Goal: Task Accomplishment & Management: Use online tool/utility

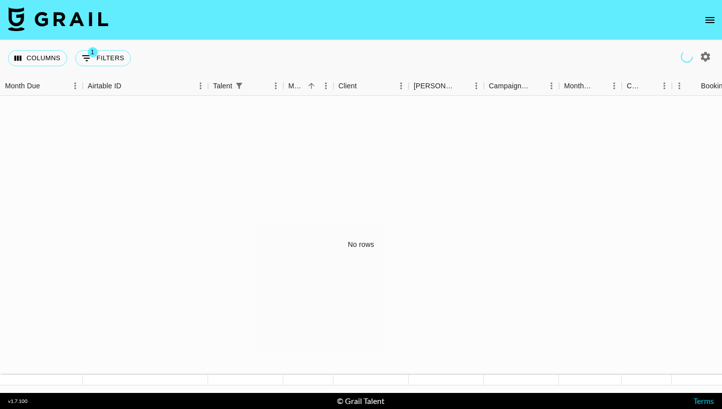
click at [711, 17] on icon "open drawer" at bounding box center [710, 20] width 9 height 6
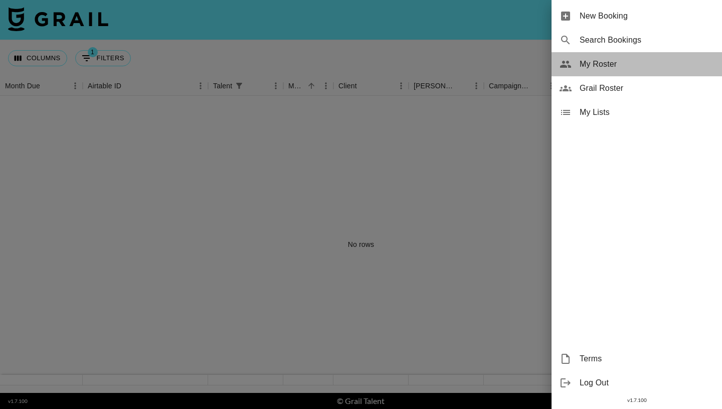
click at [603, 70] on div "My Roster" at bounding box center [637, 64] width 171 height 24
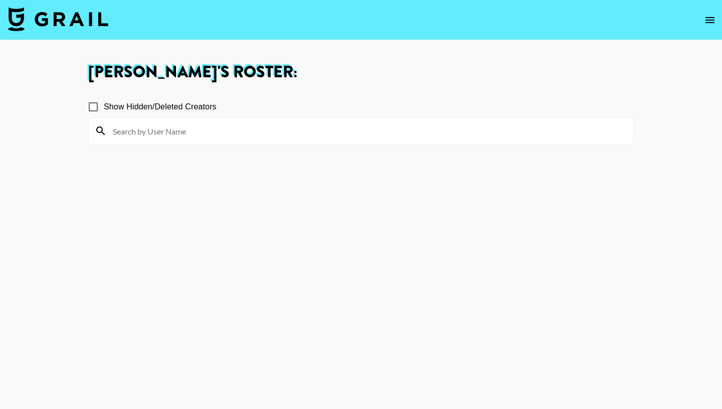
click at [158, 135] on input at bounding box center [367, 131] width 521 height 16
type input "spencer thomas"
click at [99, 130] on icon at bounding box center [101, 131] width 12 height 12
click at [98, 131] on icon at bounding box center [101, 131] width 12 height 12
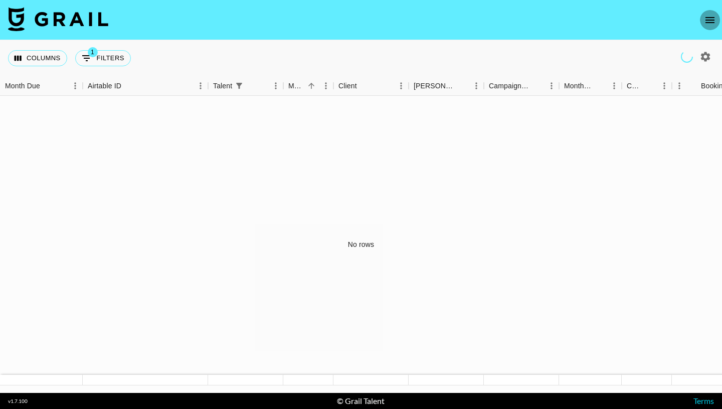
click at [709, 16] on icon "open drawer" at bounding box center [710, 20] width 12 height 12
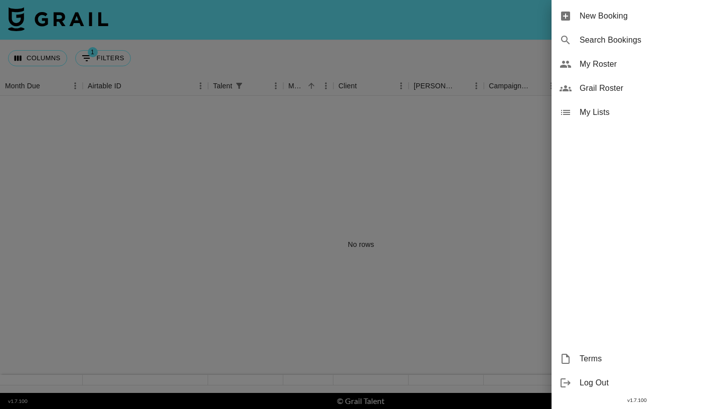
click at [602, 86] on span "Grail Roster" at bounding box center [647, 88] width 134 height 12
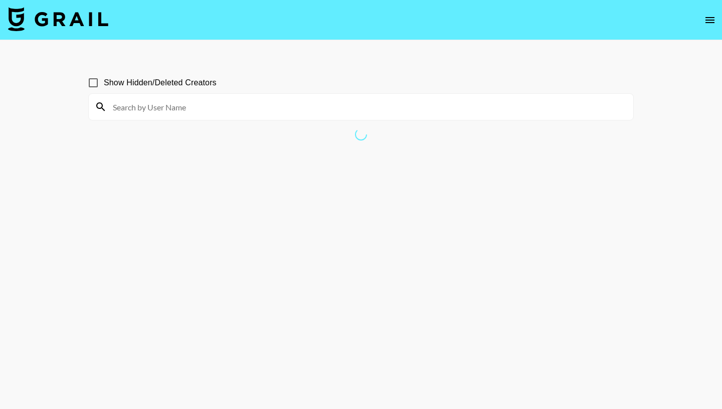
click at [277, 110] on input at bounding box center [367, 107] width 521 height 16
click at [125, 108] on input at bounding box center [367, 107] width 521 height 16
click at [147, 106] on input at bounding box center [367, 107] width 521 height 16
click at [138, 109] on input "cooper jay" at bounding box center [367, 107] width 521 height 16
type input "cooper jay"
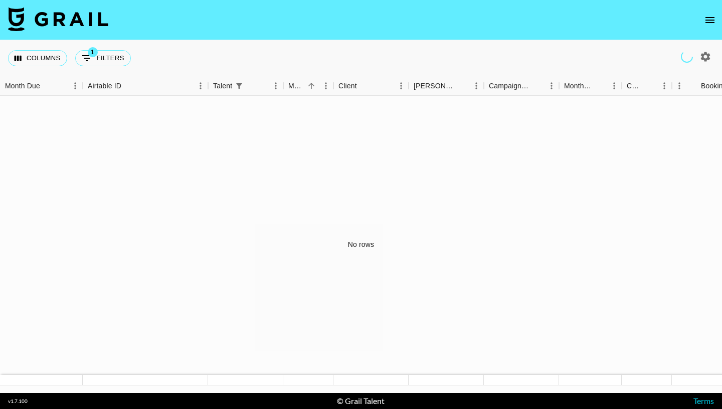
click at [711, 19] on icon "open drawer" at bounding box center [710, 20] width 12 height 12
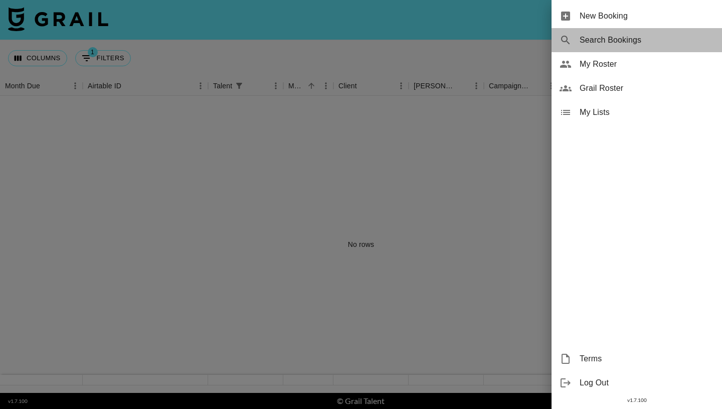
click at [613, 41] on span "Search Bookings" at bounding box center [647, 40] width 134 height 12
select select "id"
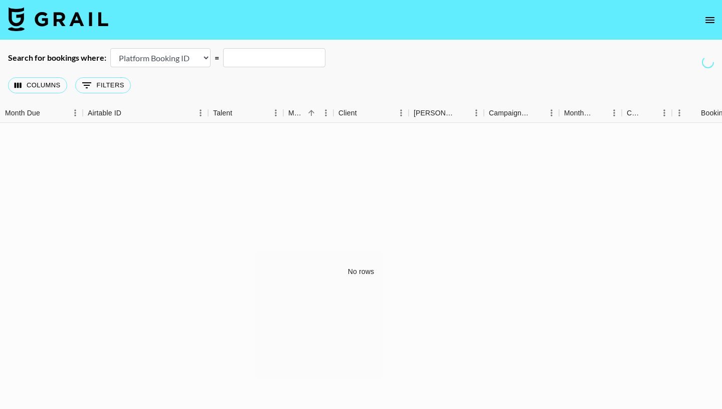
click at [203, 55] on select "Airtable Booking ID Platform Booking ID Platform Campaign ID" at bounding box center [160, 57] width 100 height 19
click at [270, 58] on input "text" at bounding box center [274, 57] width 102 height 19
type input "cooperjay"
click at [112, 86] on button "0 Filters" at bounding box center [103, 85] width 56 height 16
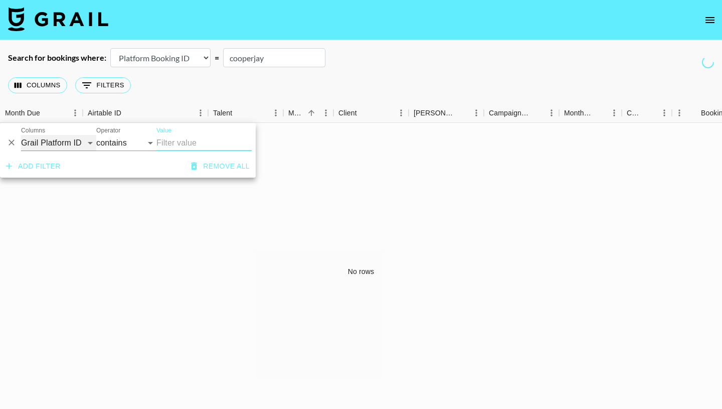
click at [73, 144] on select "Grail Platform ID Airtable ID Talent Manager Client [PERSON_NAME] Campaign (Typ…" at bounding box center [58, 143] width 75 height 16
click at [123, 143] on select "contains equals starts with ends with is empty is not empty is any of" at bounding box center [126, 143] width 60 height 16
click at [192, 143] on input "Value" at bounding box center [203, 143] width 95 height 16
drag, startPoint x: 205, startPoint y: 143, endPoint x: 113, endPoint y: 133, distance: 92.9
click at [113, 133] on div "And Or Columns Grail Platform ID Airtable ID Talent Manager Client [PERSON_NAME…" at bounding box center [128, 139] width 256 height 32
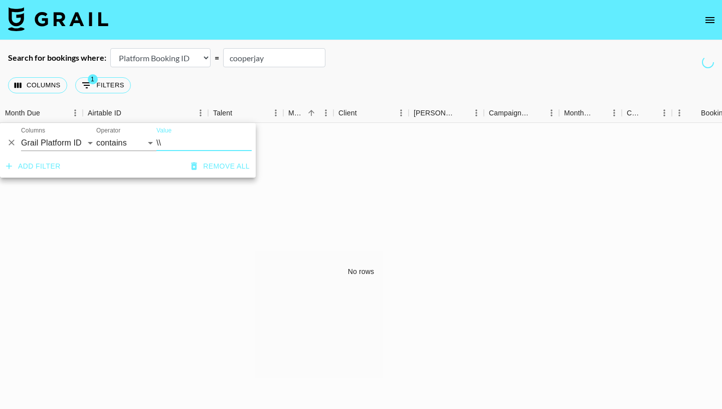
type input "\"
click at [259, 61] on input "cooperjay" at bounding box center [274, 57] width 102 height 19
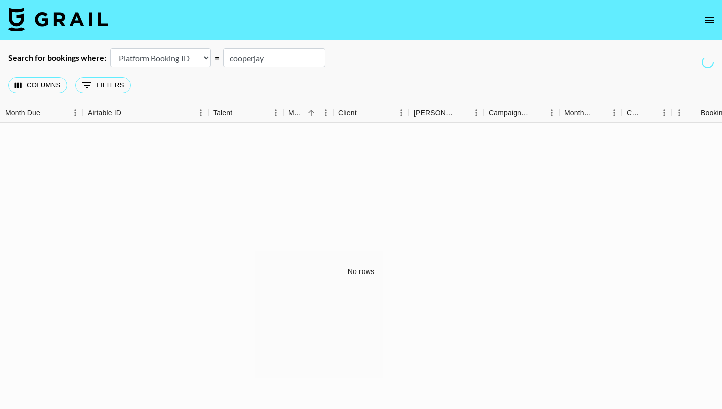
drag, startPoint x: 273, startPoint y: 57, endPoint x: 192, endPoint y: 57, distance: 80.8
click at [192, 57] on div "Search for bookings where: Airtable Booking ID Platform Booking ID Platform Cam…" at bounding box center [361, 57] width 722 height 19
type input "pride"
click at [191, 58] on select "Airtable Booking ID Platform Booking ID Platform Campaign ID" at bounding box center [160, 57] width 100 height 19
click at [256, 61] on input "pride" at bounding box center [274, 57] width 102 height 19
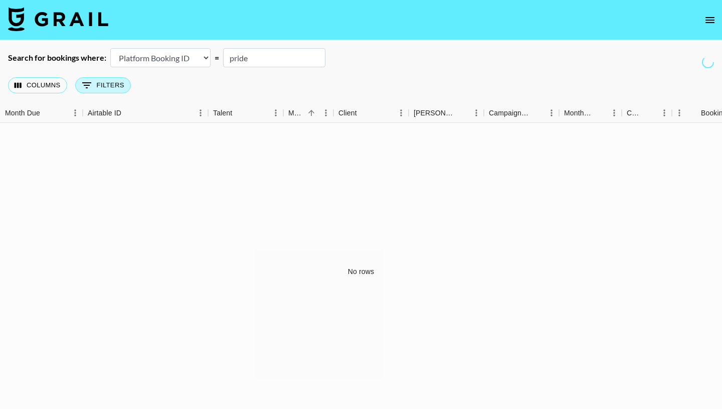
click at [105, 84] on button "0 Filters" at bounding box center [103, 85] width 56 height 16
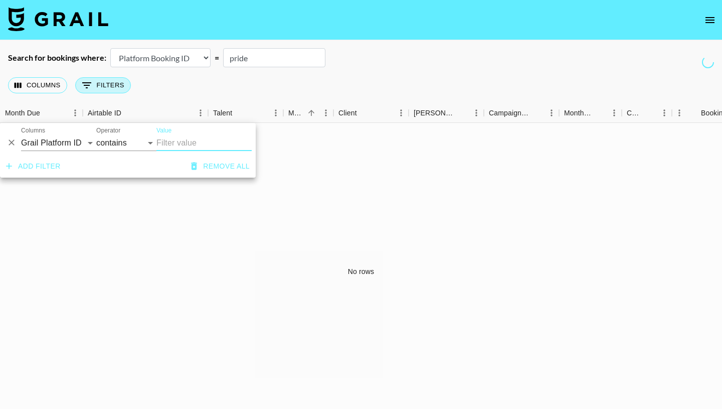
click at [105, 84] on button "0 Filters" at bounding box center [103, 85] width 56 height 16
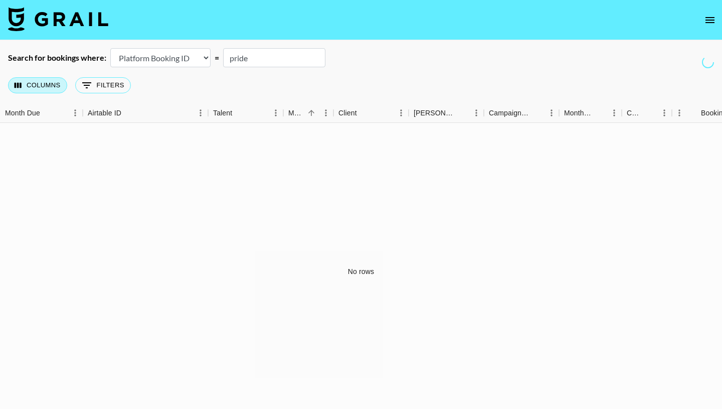
click at [54, 89] on button "Columns" at bounding box center [37, 85] width 59 height 16
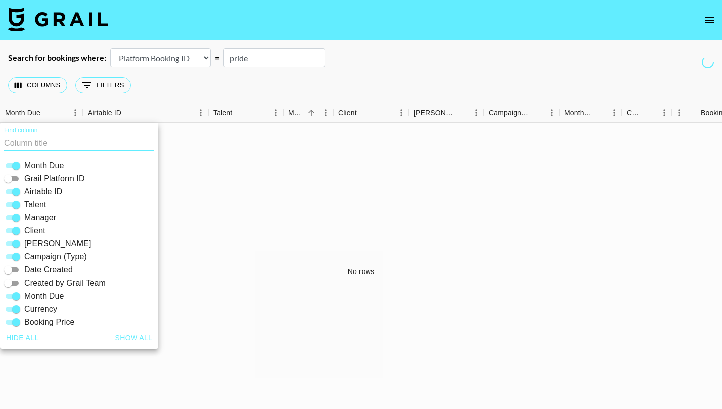
click at [157, 86] on div "Columns 0 Filters + Booking" at bounding box center [361, 85] width 722 height 36
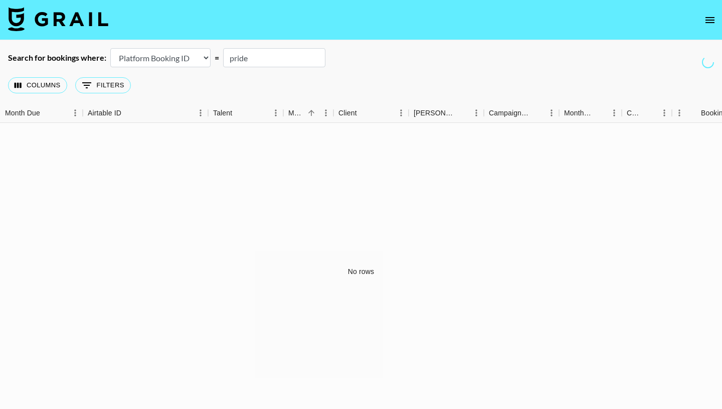
click at [200, 49] on select "Airtable Booking ID Platform Booking ID Platform Campaign ID" at bounding box center [160, 57] width 100 height 19
click at [187, 59] on select "Airtable Booking ID Platform Booking ID Platform Campaign ID" at bounding box center [160, 57] width 100 height 19
click at [183, 61] on select "Airtable Booking ID Platform Booking ID Platform Campaign ID" at bounding box center [160, 57] width 100 height 19
click at [181, 60] on select "Airtable Booking ID Platform Booking ID Platform Campaign ID" at bounding box center [160, 57] width 100 height 19
select select "id"
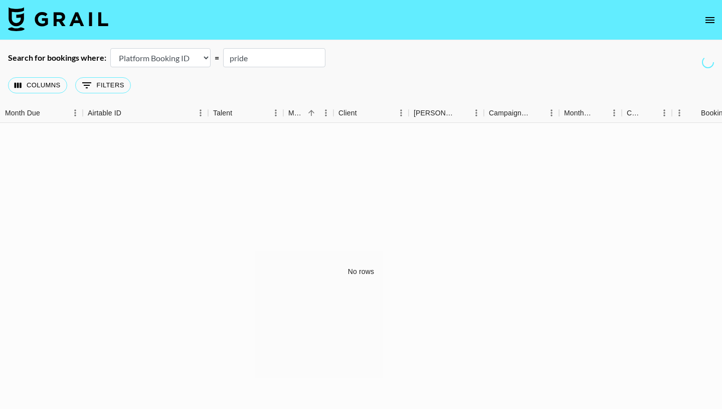
click at [254, 57] on input "pride" at bounding box center [274, 57] width 102 height 19
click at [713, 23] on icon "open drawer" at bounding box center [710, 20] width 12 height 12
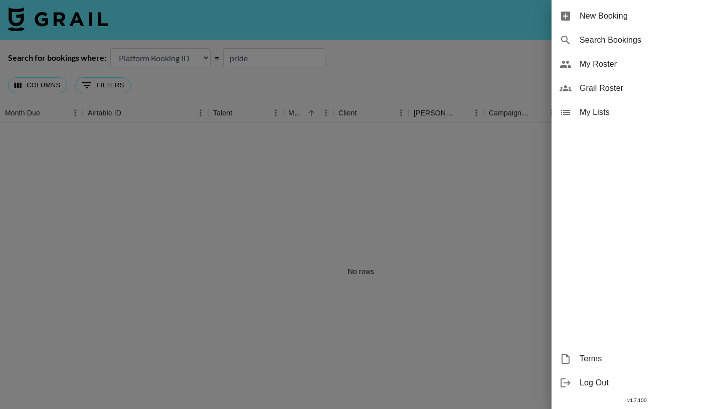
click at [602, 16] on span "New Booking" at bounding box center [647, 16] width 134 height 12
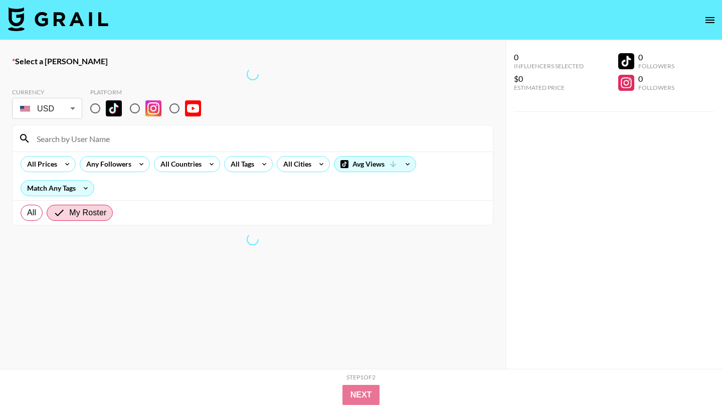
click at [73, 107] on body "Select a [PERSON_NAME] Currency USD USD ​ Platform All Prices Any Followers All…" at bounding box center [361, 236] width 722 height 473
